Goal: Information Seeking & Learning: Check status

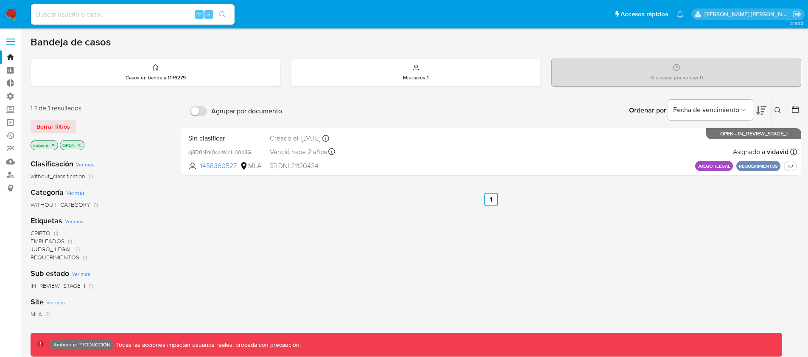
click at [94, 19] on input at bounding box center [133, 14] width 204 height 11
click at [94, 16] on input at bounding box center [133, 14] width 204 height 11
paste input "2088394483"
type input "2088394483"
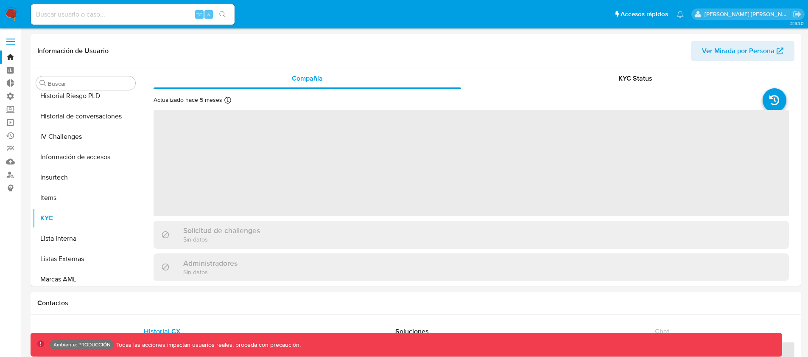
scroll to position [358, 0]
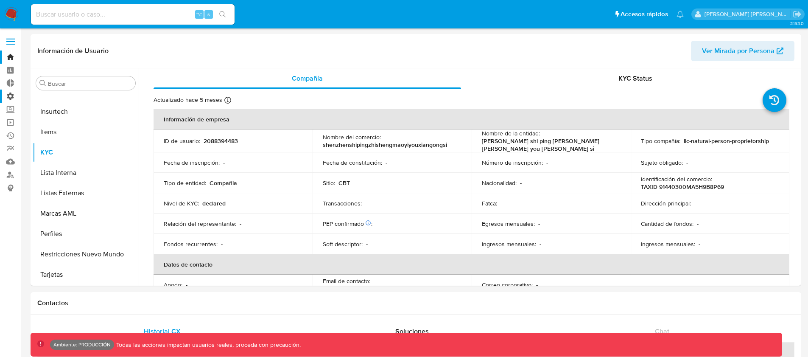
select select "10"
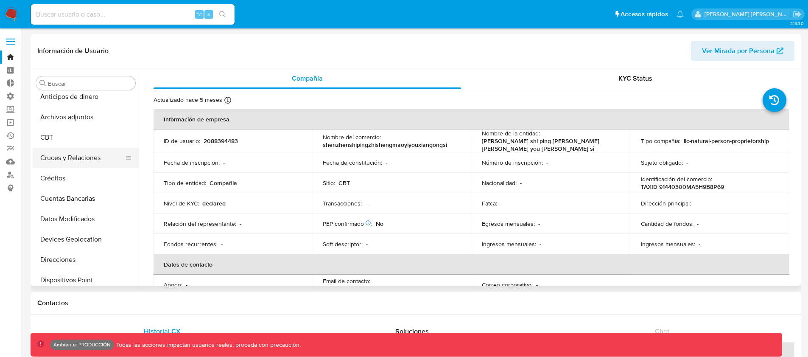
scroll to position [6, 0]
click at [65, 136] on button "CBT" at bounding box center [82, 138] width 99 height 20
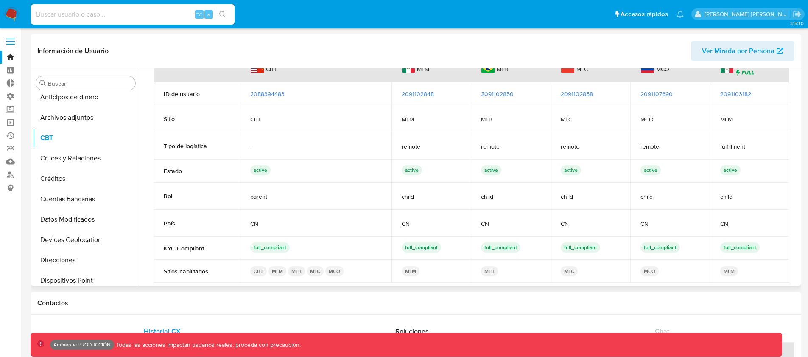
scroll to position [35, 0]
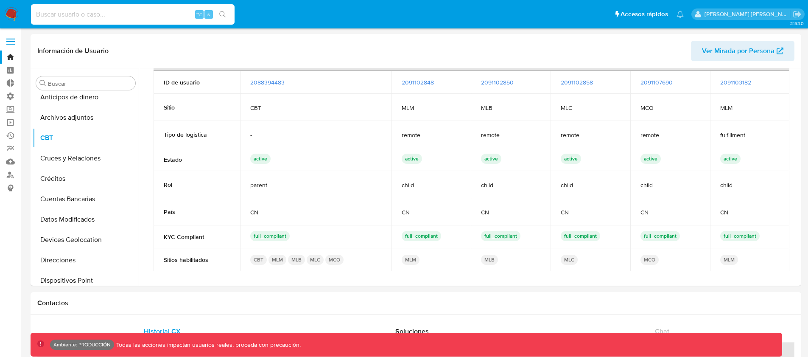
click at [87, 18] on input at bounding box center [133, 14] width 204 height 11
type input "77victordavid"
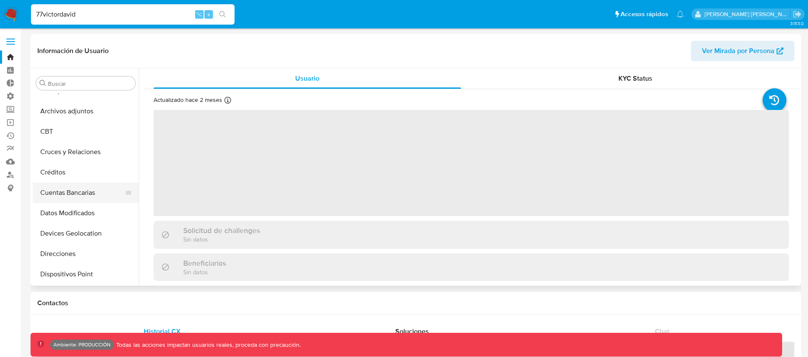
scroll to position [8, 0]
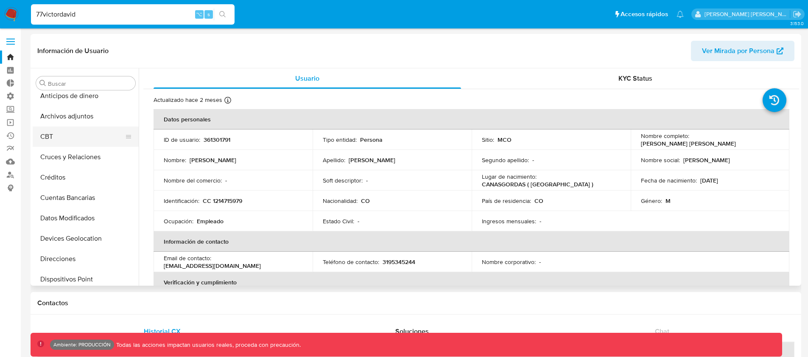
select select "10"
click at [68, 137] on button "CBT" at bounding box center [82, 136] width 99 height 20
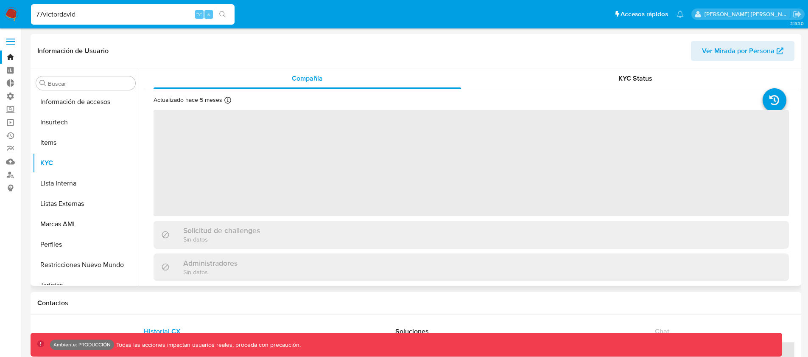
scroll to position [358, 0]
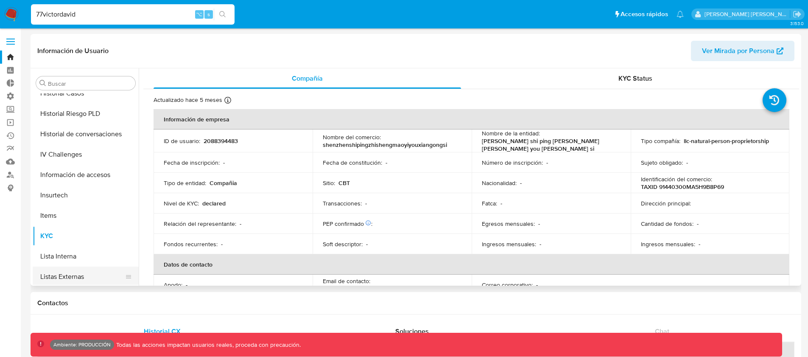
select select "10"
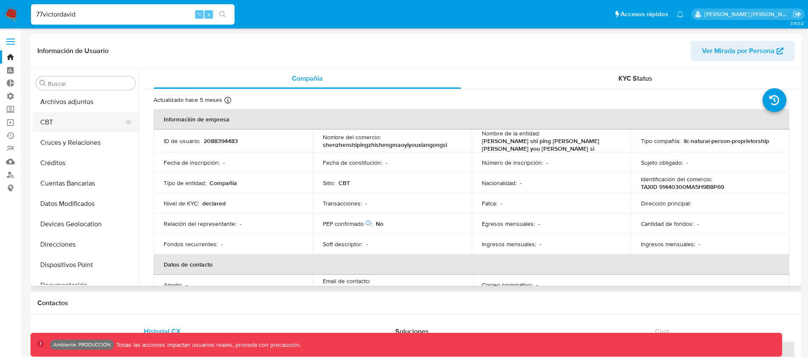
click at [59, 121] on button "CBT" at bounding box center [82, 122] width 99 height 20
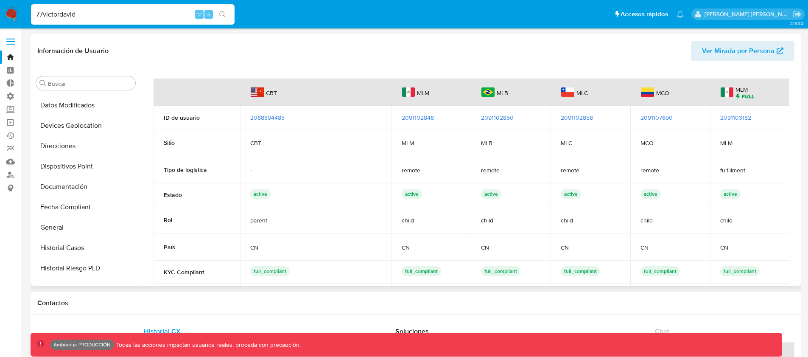
scroll to position [143, 0]
click at [74, 199] on button "General" at bounding box center [82, 205] width 99 height 20
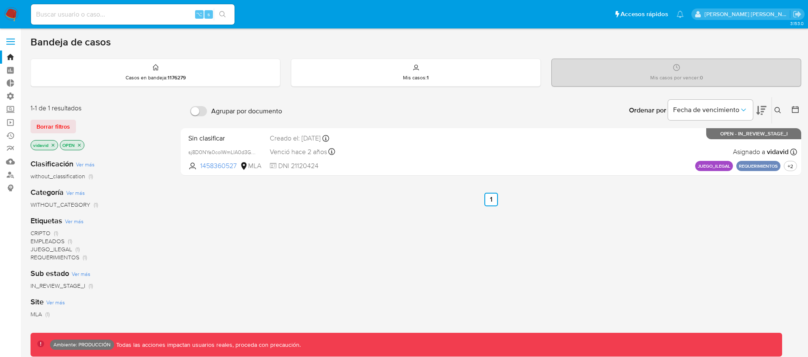
click at [89, 6] on div "⌥ s" at bounding box center [133, 14] width 204 height 20
click at [81, 11] on input at bounding box center [133, 14] width 204 height 11
paste input "2088394483"
type input "2088394483"
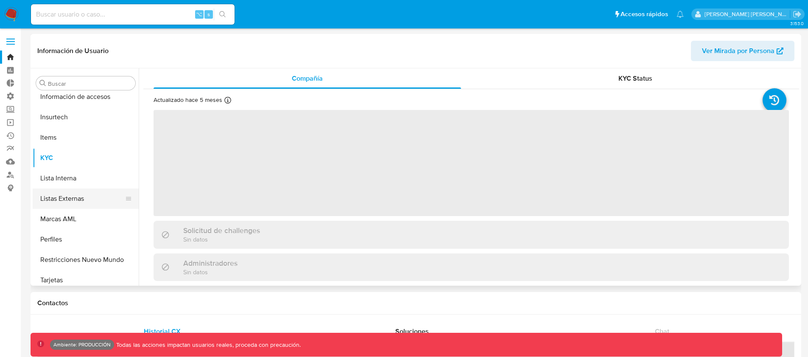
scroll to position [358, 0]
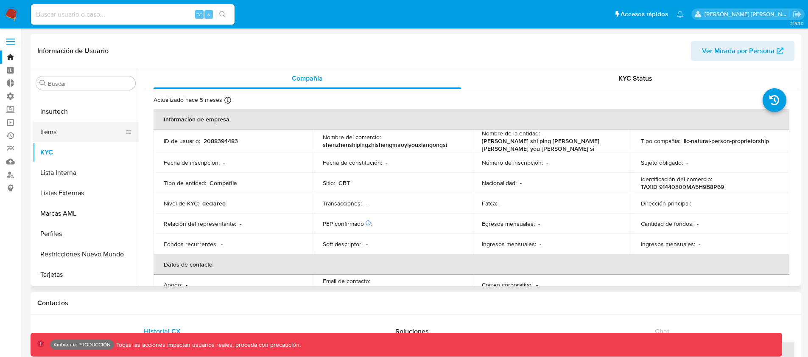
select select "10"
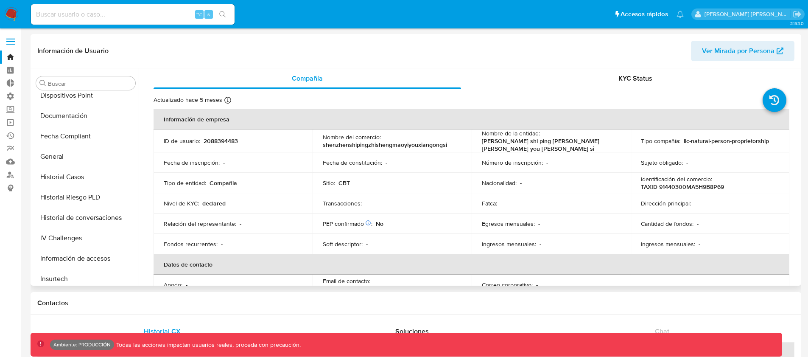
scroll to position [188, 0]
click at [69, 159] on button "General" at bounding box center [82, 159] width 99 height 20
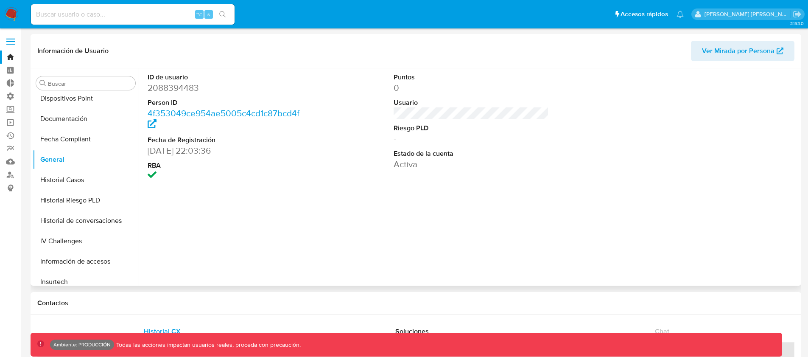
click at [308, 256] on div "ID de usuario 2088394483 Person ID 4f353049ce954ae5005c4cd1c87bcd4f Fecha de Re…" at bounding box center [469, 176] width 660 height 217
click at [262, 203] on div "ID de usuario 2088394483 Person ID 4f353049ce954ae5005c4cd1c87bcd4f Fecha de Re…" at bounding box center [469, 176] width 660 height 217
click at [237, 239] on div "ID de usuario 2088394483 Person ID 4f353049ce954ae5005c4cd1c87bcd4f Fecha de Re…" at bounding box center [469, 176] width 660 height 217
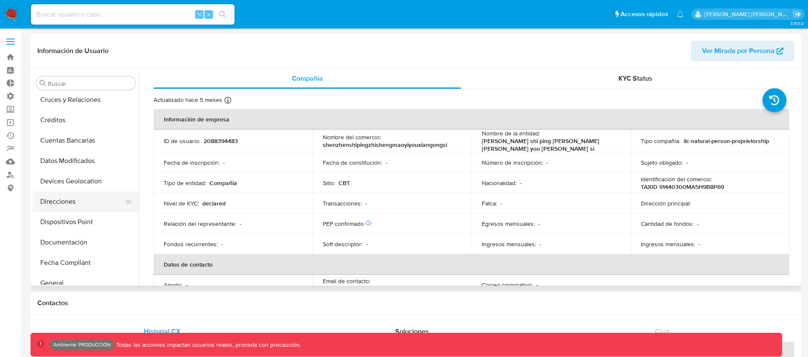
select select "10"
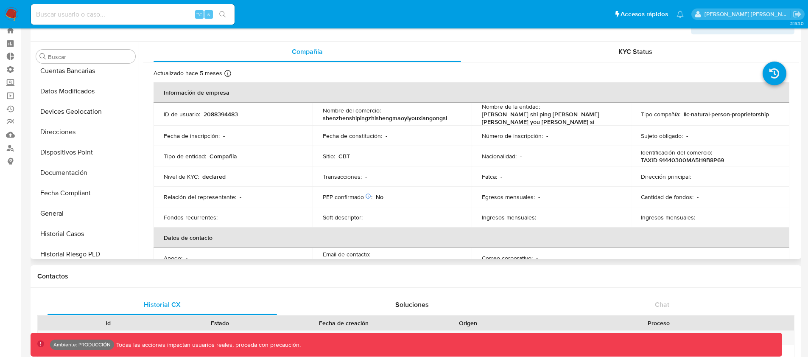
scroll to position [124, 0]
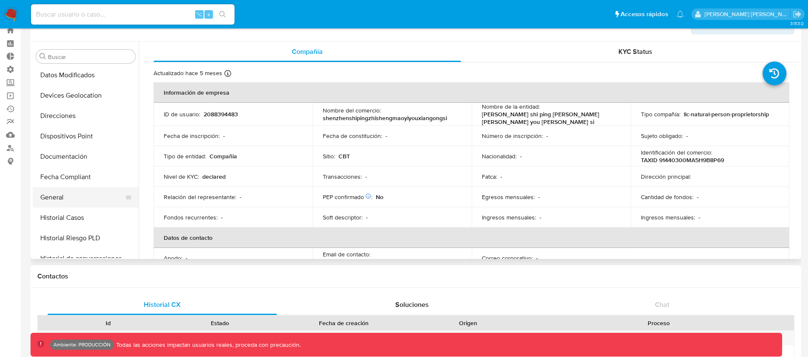
click at [67, 194] on button "General" at bounding box center [82, 197] width 99 height 20
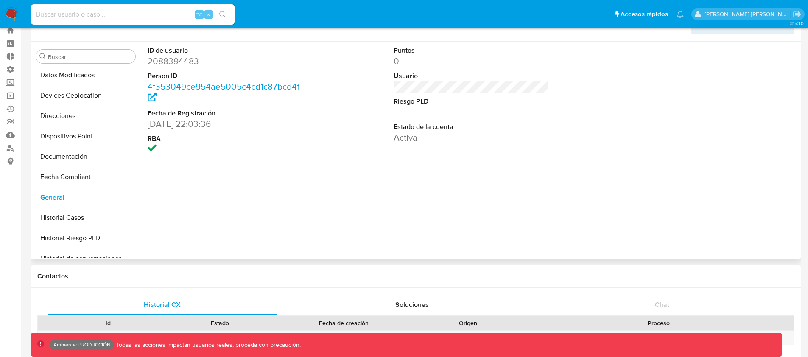
click at [204, 202] on div "ID de usuario 2088394483 Person ID 4f353049ce954ae5005c4cd1c87bcd4f Fecha de Re…" at bounding box center [469, 150] width 660 height 217
click at [67, 169] on button "Fecha Compliant" at bounding box center [82, 177] width 99 height 20
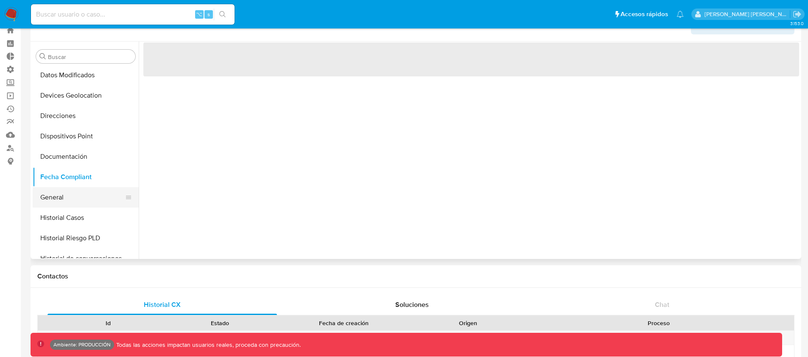
click at [61, 188] on button "General" at bounding box center [82, 197] width 99 height 20
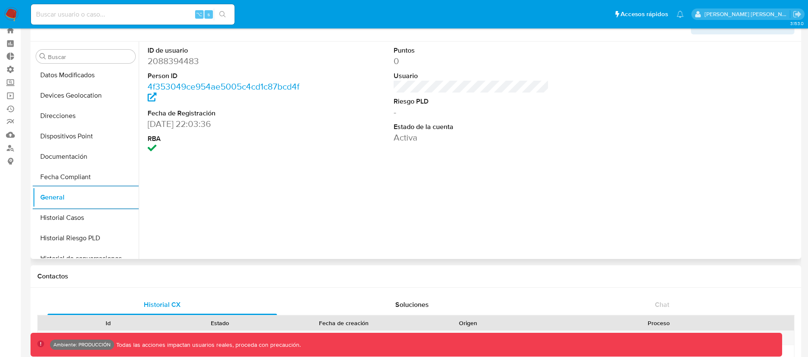
click at [300, 185] on div "ID de usuario 2088394483 Person ID 4f353049ce954ae5005c4cd1c87bcd4f Fecha de Re…" at bounding box center [469, 150] width 660 height 217
click at [174, 199] on div "ID de usuario 2088394483 Person ID 4f353049ce954ae5005c4cd1c87bcd4f Fecha de Re…" at bounding box center [469, 150] width 660 height 217
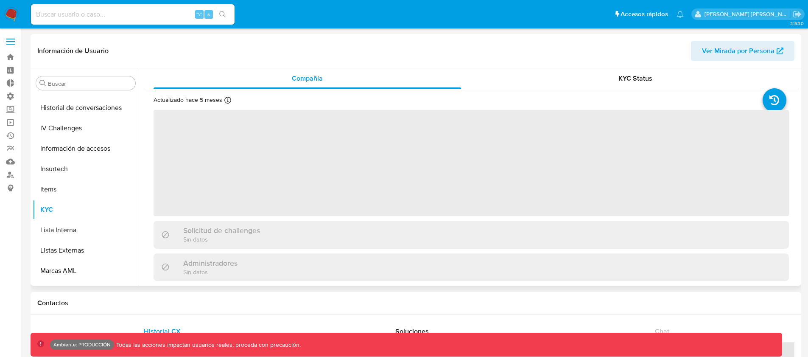
scroll to position [358, 0]
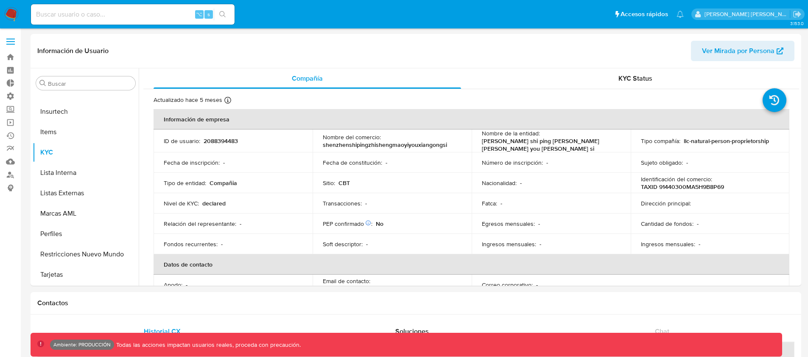
select select "10"
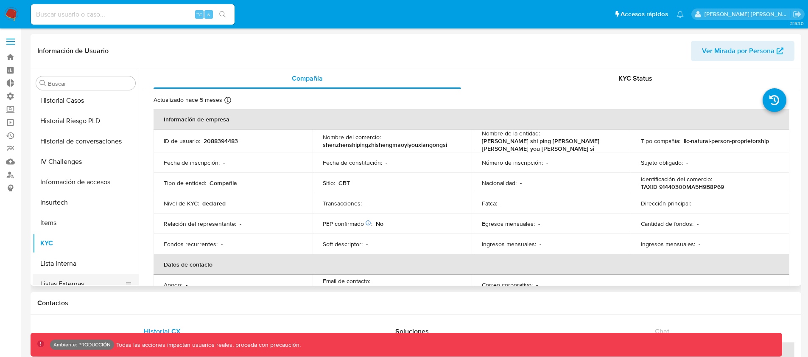
scroll to position [213, 0]
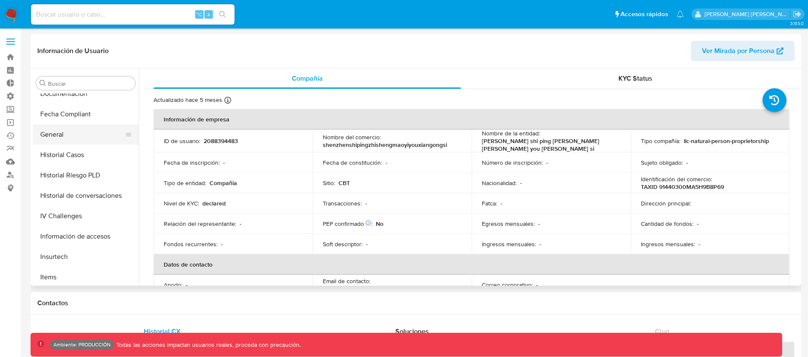
click at [66, 131] on button "General" at bounding box center [82, 134] width 99 height 20
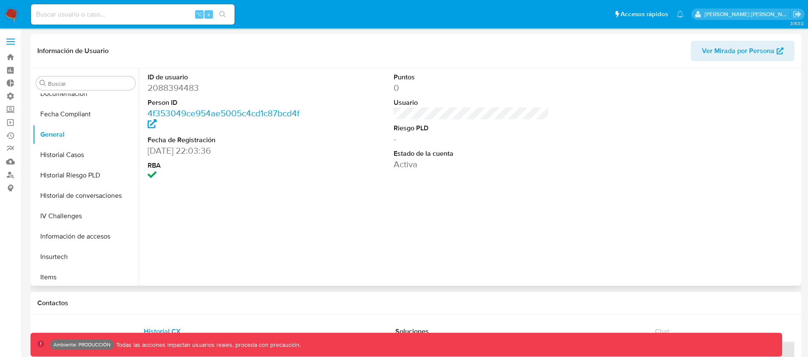
click at [186, 169] on dt "RBA" at bounding box center [226, 165] width 156 height 9
click at [796, 15] on icon "Salir" at bounding box center [797, 14] width 8 height 6
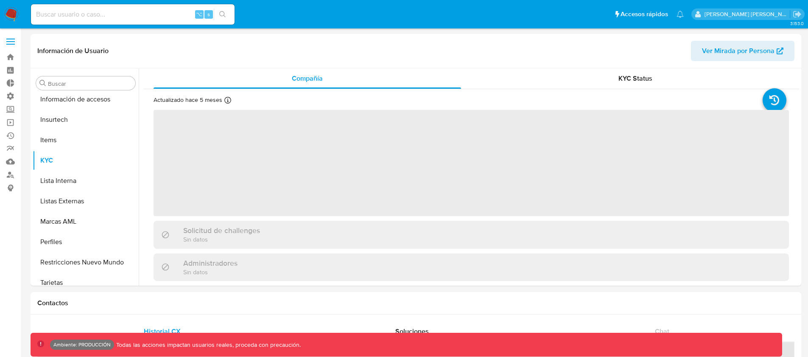
scroll to position [358, 0]
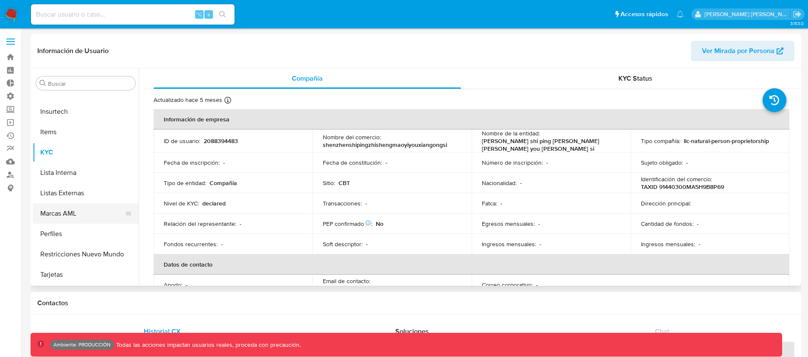
select select "10"
click at [68, 153] on button "General" at bounding box center [82, 151] width 99 height 20
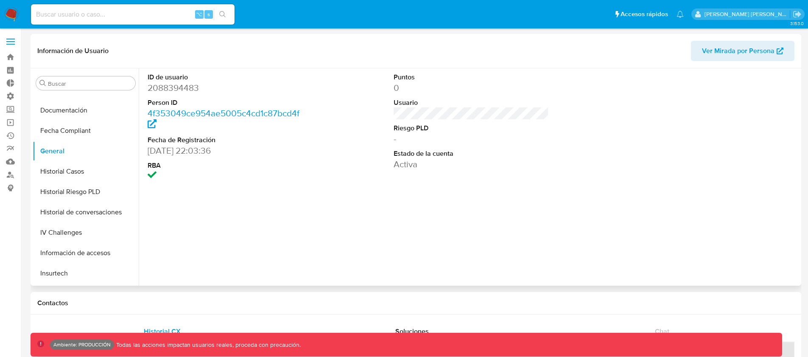
click at [288, 229] on div "ID de usuario 2088394483 Person ID 4f353049ce954ae5005c4cd1c87bcd4f Fecha de Re…" at bounding box center [469, 176] width 660 height 217
click at [169, 218] on div "ID de usuario 2088394483 Person ID 4f353049ce954ae5005c4cd1c87bcd4f Fecha de Re…" at bounding box center [469, 176] width 660 height 217
click at [111, 14] on input at bounding box center [133, 14] width 204 height 11
paste input "143125485"
type input "143125485"
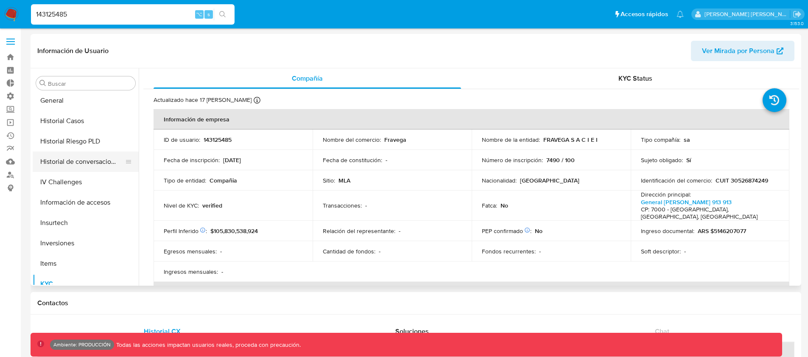
select select "10"
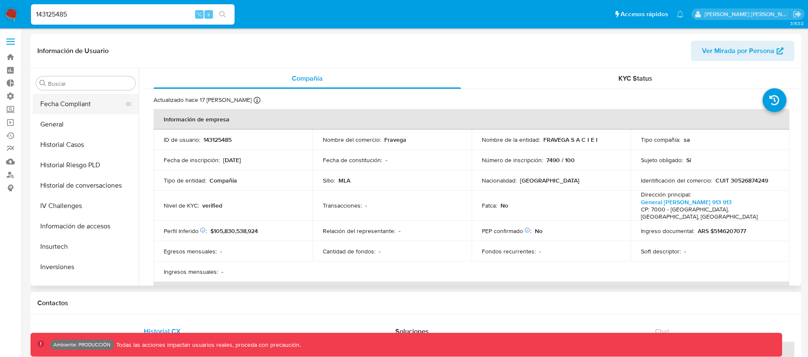
scroll to position [221, 0]
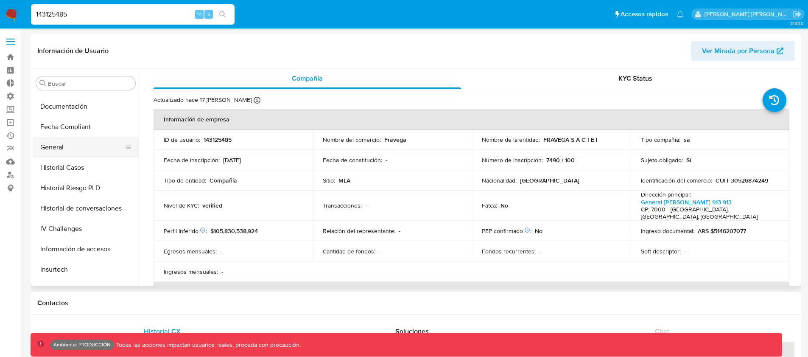
click at [58, 147] on button "General" at bounding box center [82, 147] width 99 height 20
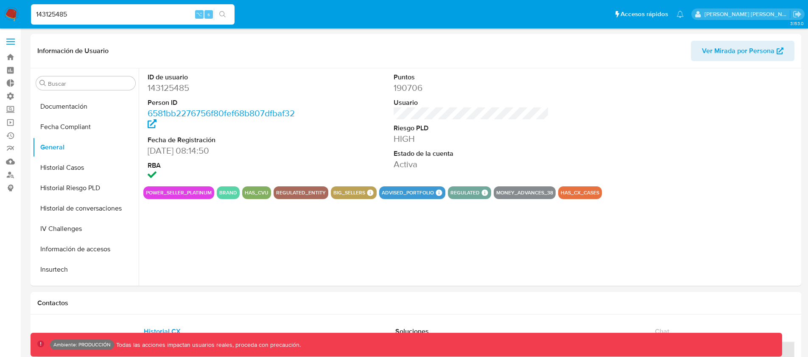
click at [57, 15] on input "143125485" at bounding box center [133, 14] width 204 height 11
type input "77victordavid"
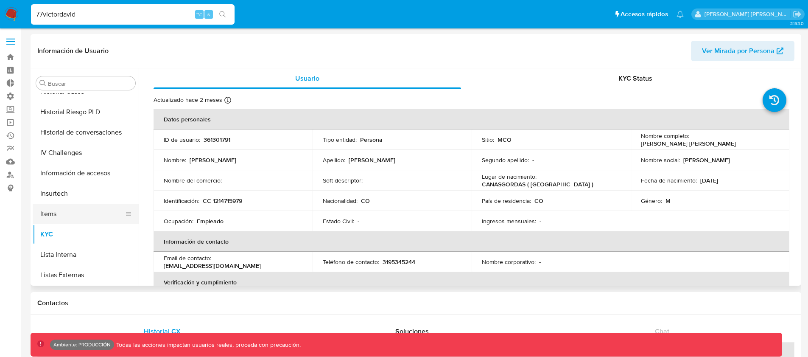
select select "10"
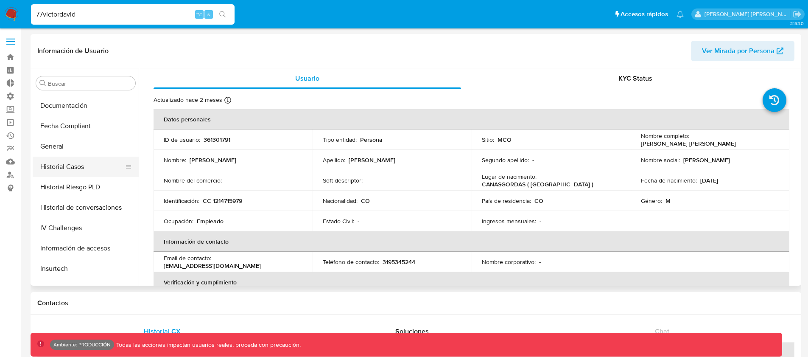
scroll to position [200, 0]
click at [59, 153] on button "General" at bounding box center [82, 147] width 99 height 20
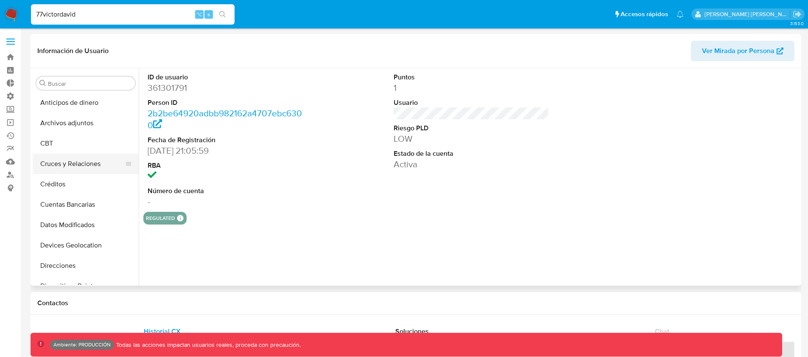
scroll to position [0, 0]
click at [57, 147] on button "CBT" at bounding box center [82, 144] width 99 height 20
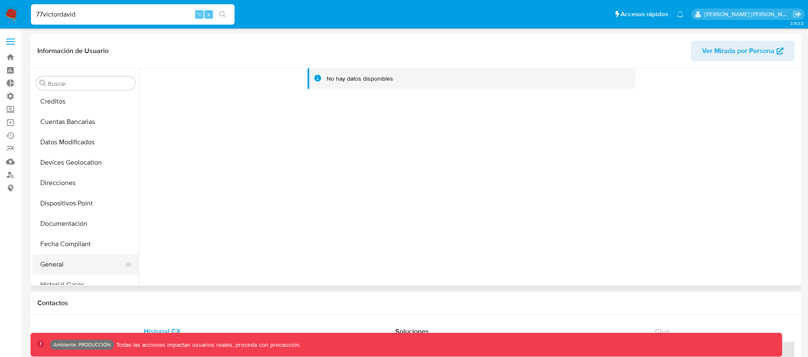
scroll to position [85, 0]
click at [61, 263] on button "General" at bounding box center [82, 263] width 99 height 20
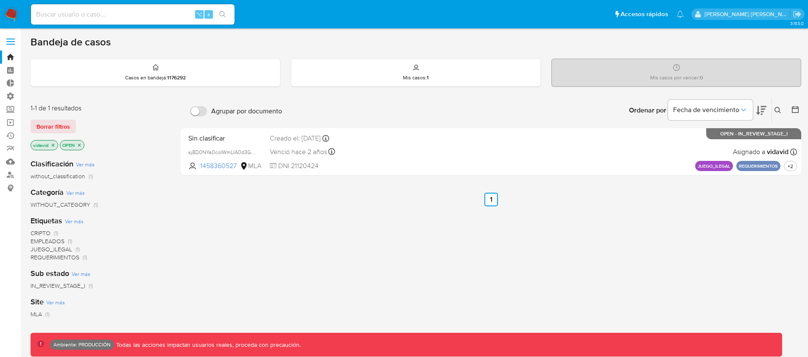
click at [94, 15] on input at bounding box center [133, 14] width 204 height 11
paste input "2088394483"
type input "2088394483"
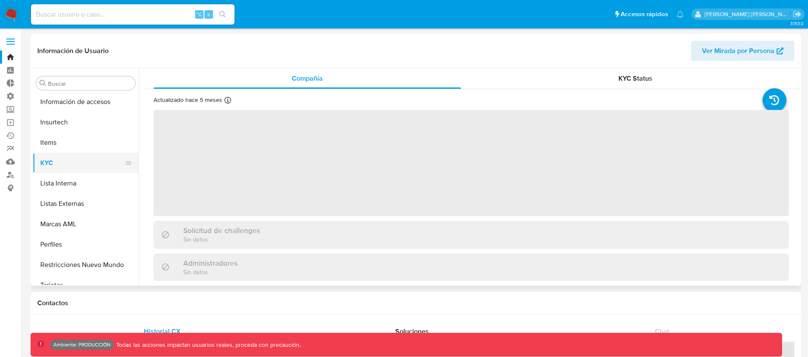
scroll to position [358, 0]
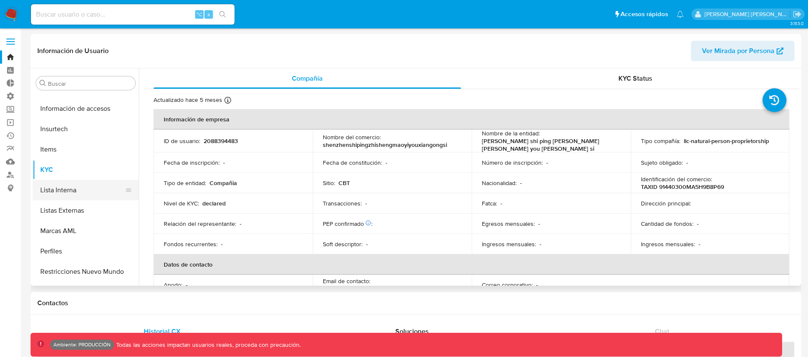
select select "10"
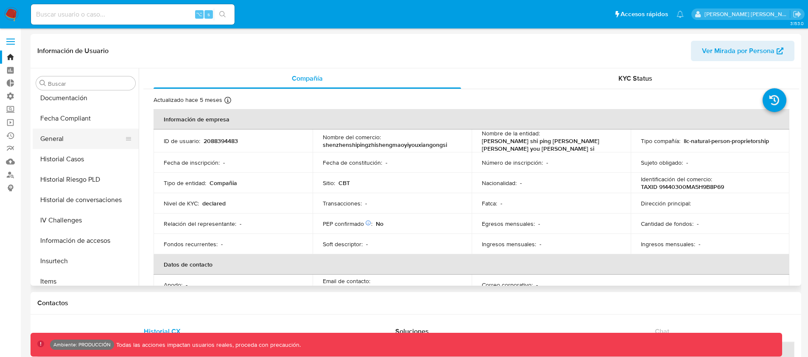
scroll to position [209, 0]
click at [58, 133] on button "General" at bounding box center [82, 139] width 99 height 20
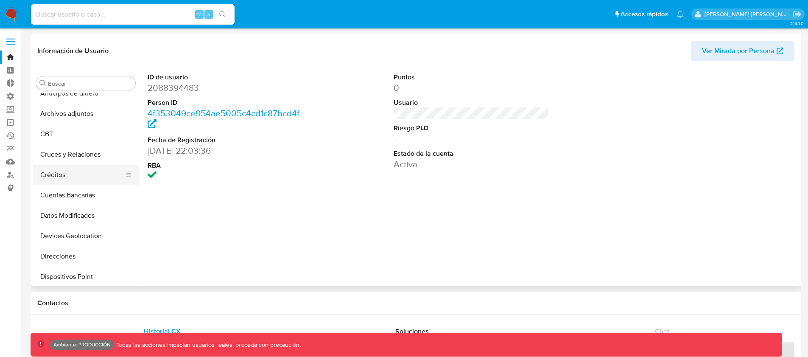
scroll to position [0, 0]
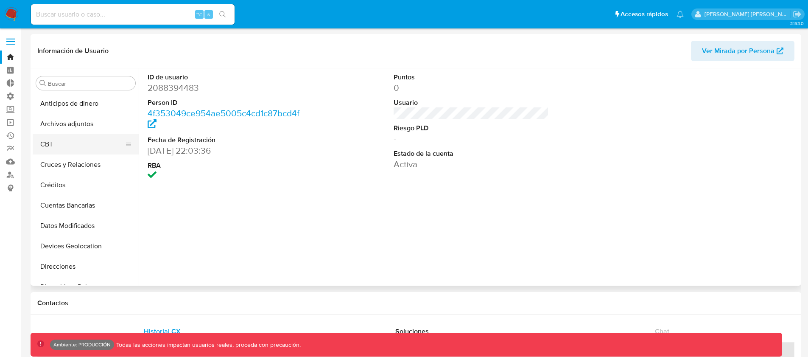
click at [58, 138] on button "CBT" at bounding box center [82, 144] width 99 height 20
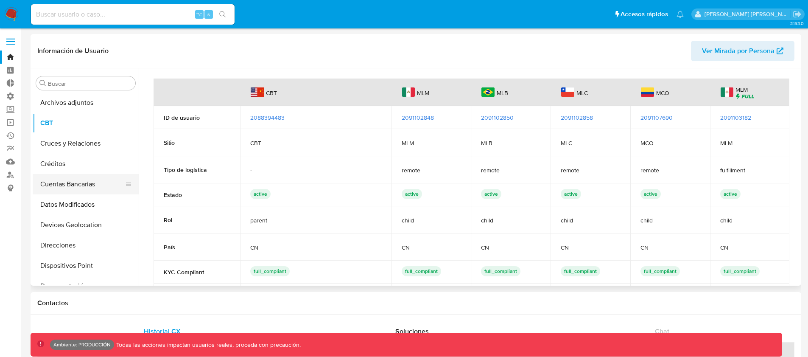
scroll to position [23, 0]
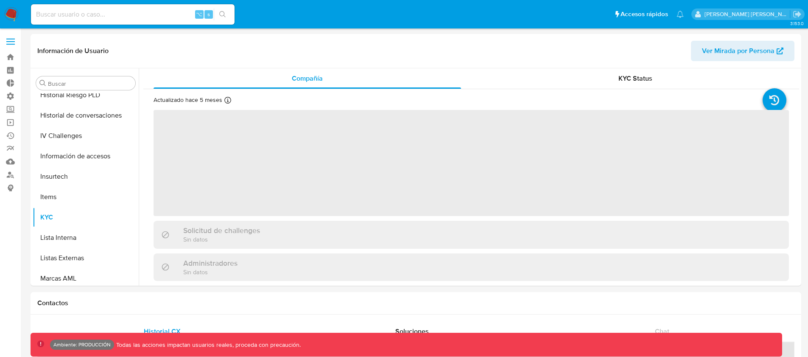
scroll to position [358, 0]
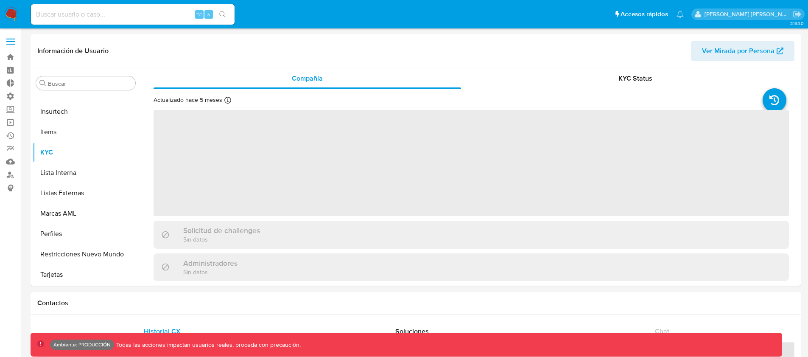
select select "10"
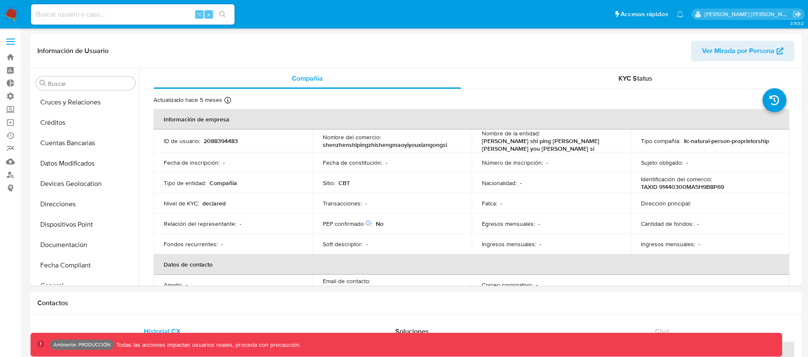
scroll to position [0, 0]
click at [56, 144] on button "CBT" at bounding box center [82, 144] width 99 height 20
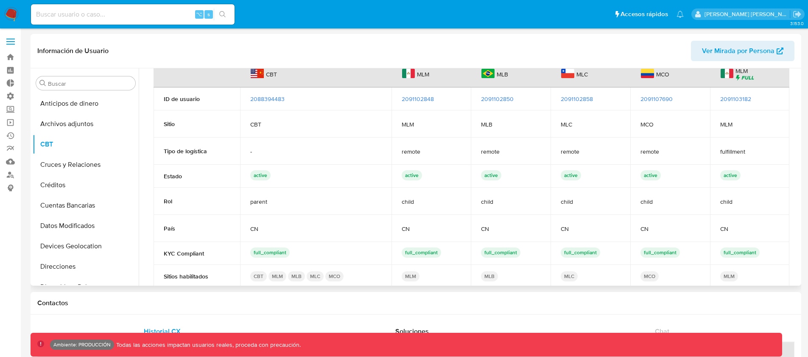
scroll to position [35, 0]
